Goal: Task Accomplishment & Management: Use online tool/utility

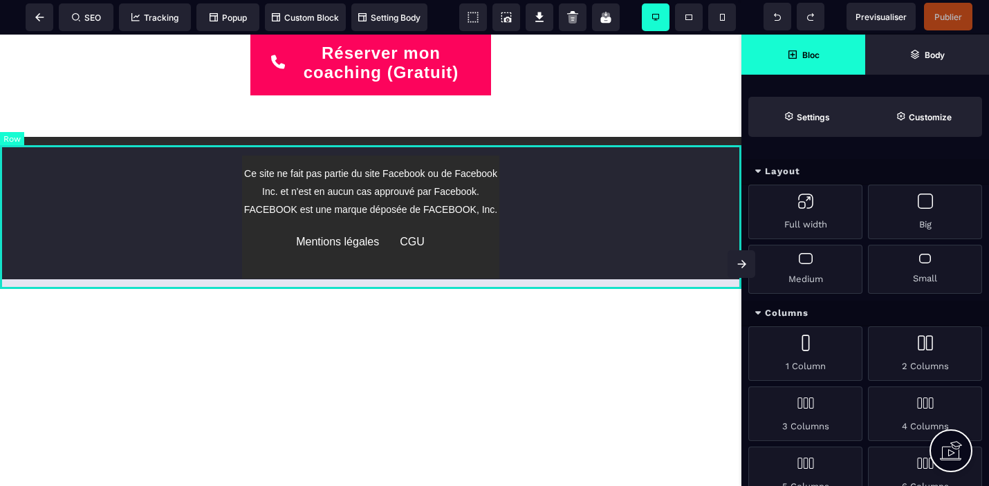
scroll to position [440, 0]
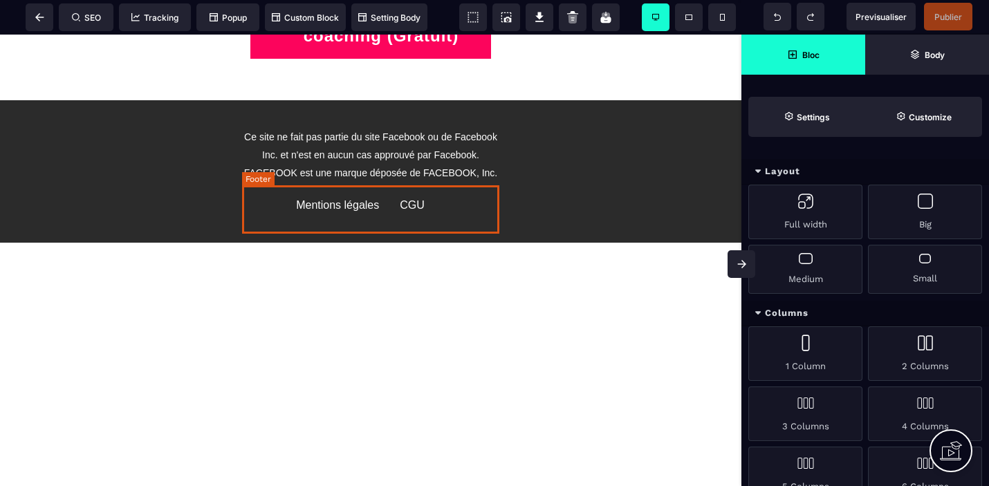
click at [353, 203] on div "Mentions légales" at bounding box center [337, 205] width 83 height 12
select select
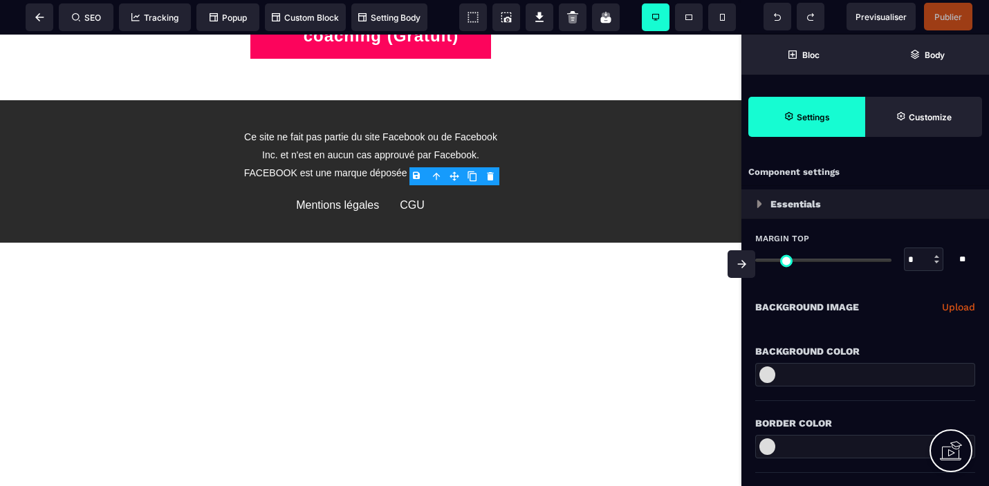
scroll to position [0, 0]
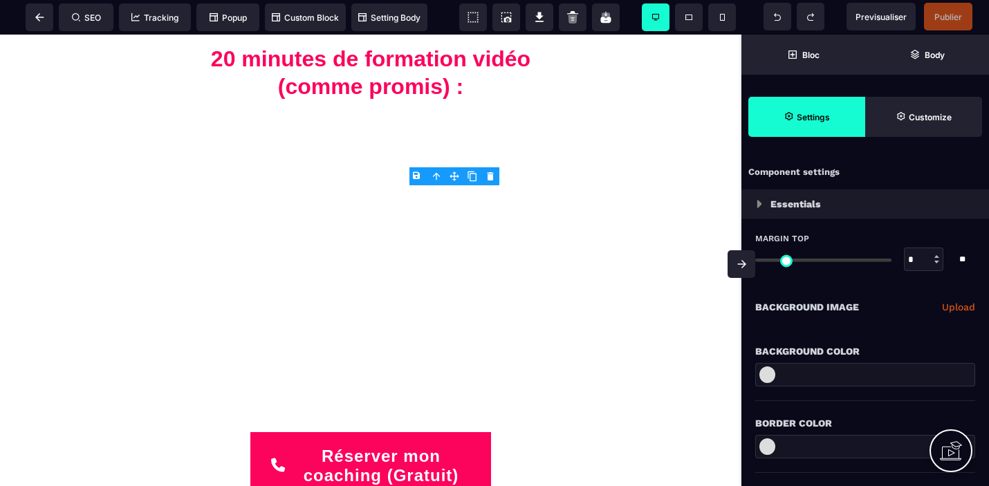
type input "*"
select select
type input "*"
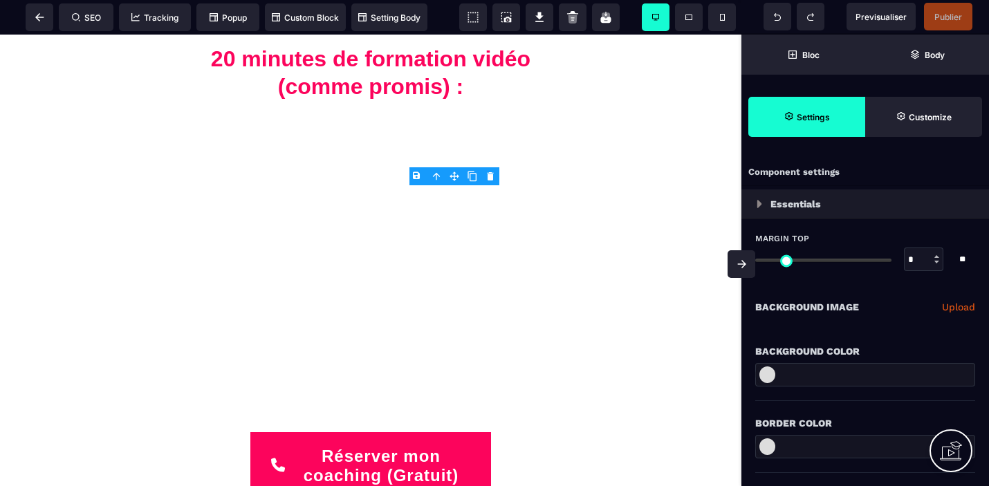
type input "*"
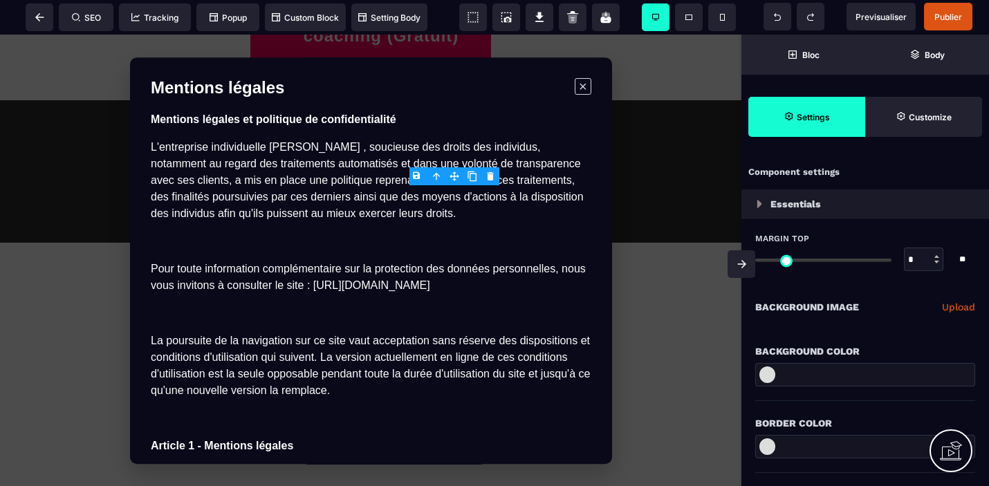
click at [584, 89] on span "×" at bounding box center [582, 86] width 17 height 17
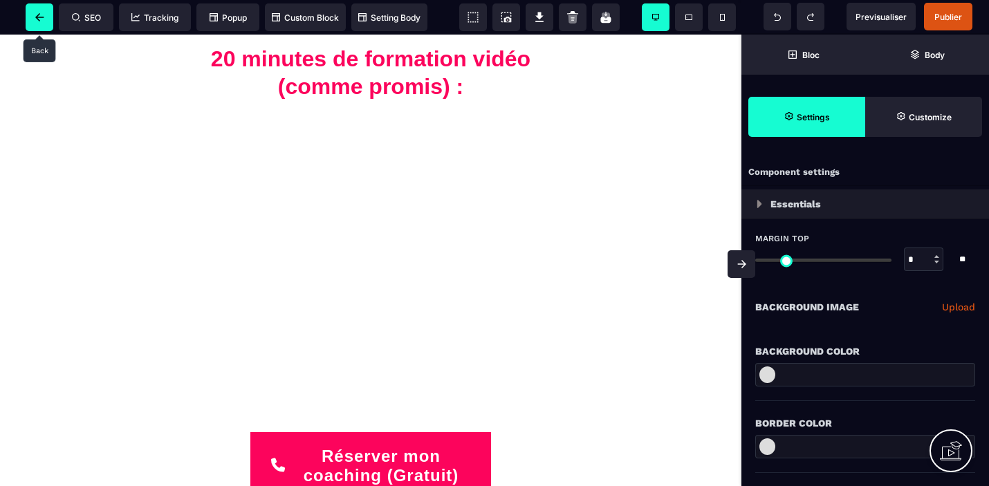
click at [39, 12] on span at bounding box center [40, 17] width 28 height 28
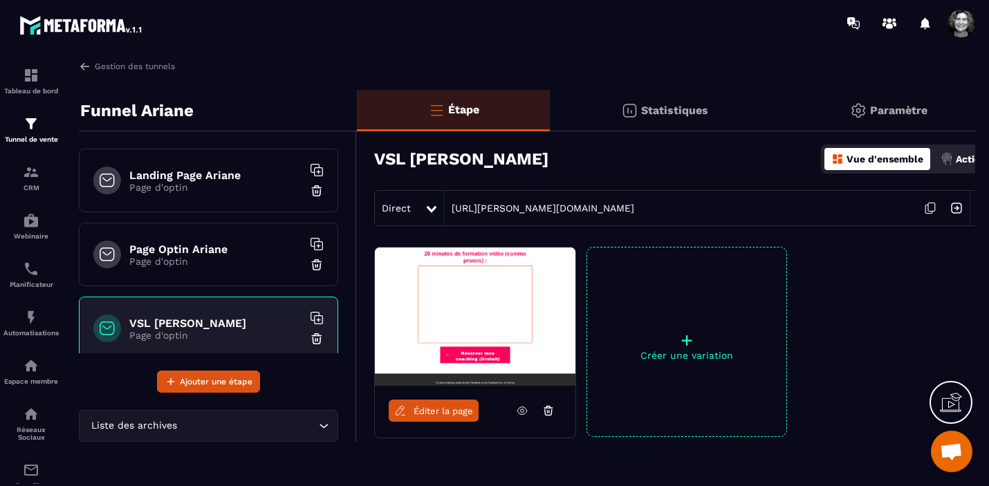
scroll to position [91, 0]
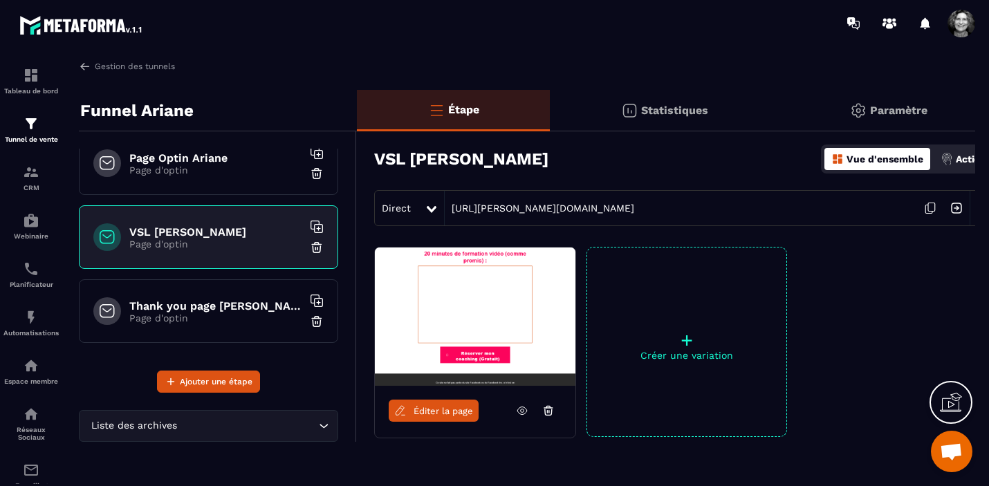
click at [206, 317] on p "Page d'optin" at bounding box center [215, 317] width 173 height 11
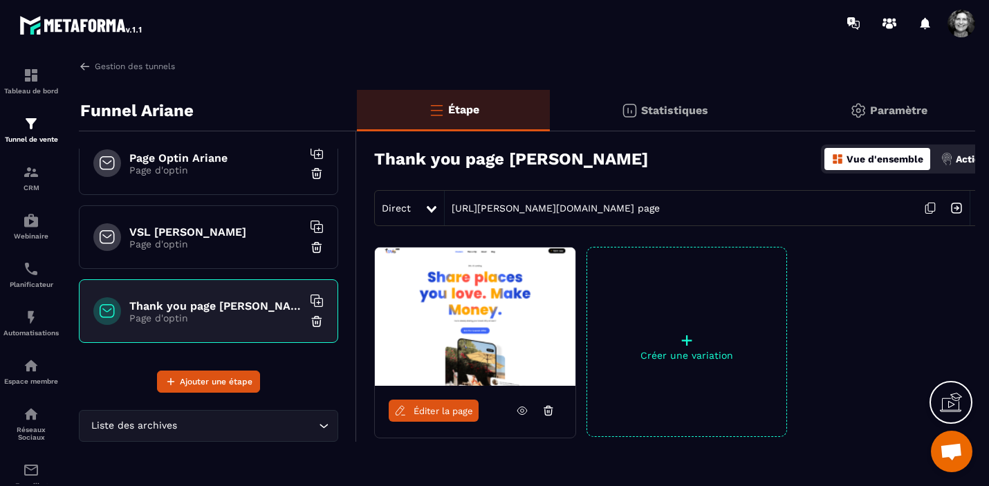
click at [445, 414] on span "Éditer la page" at bounding box center [442, 411] width 59 height 10
